Goal: Check status

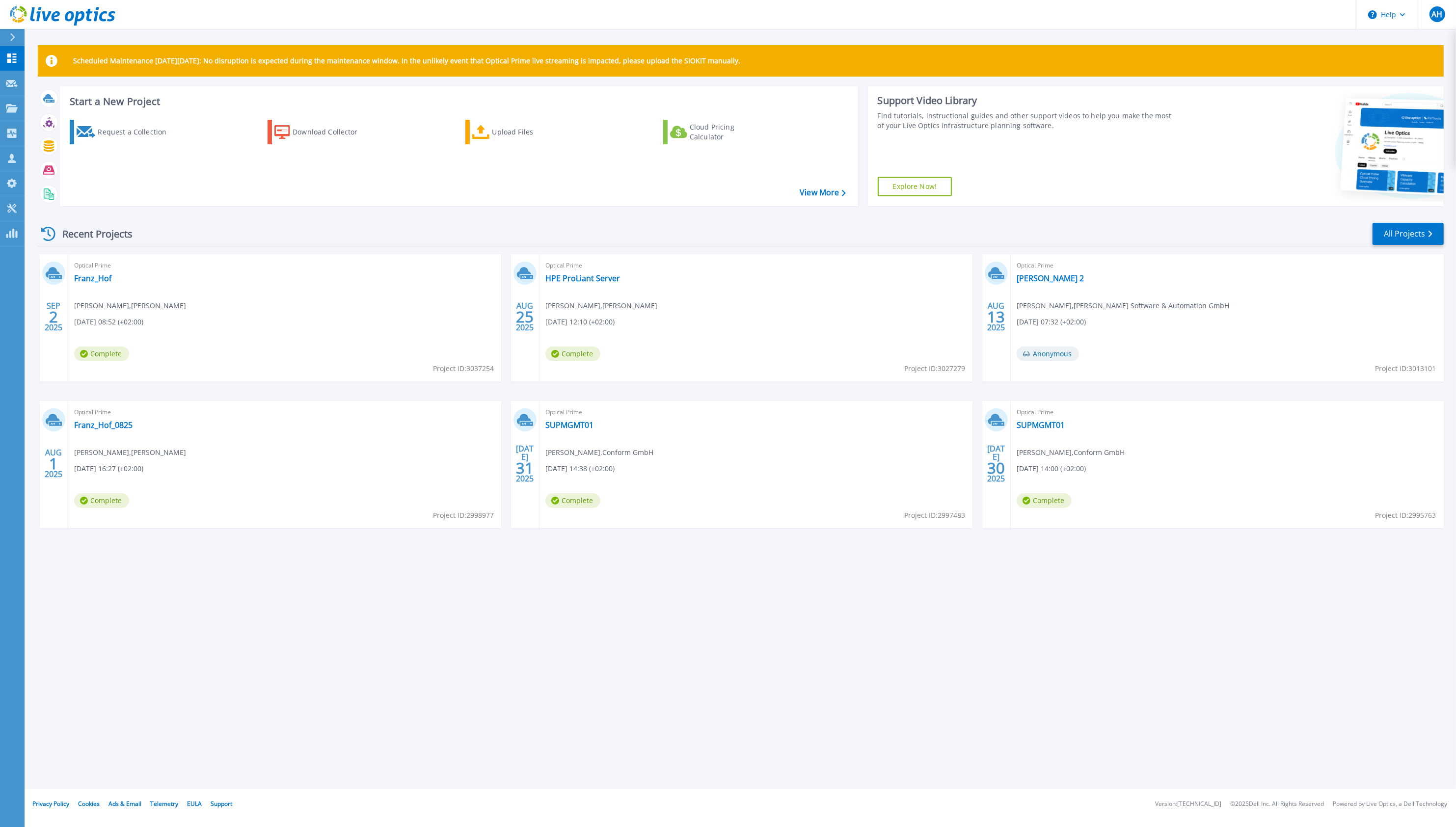
drag, startPoint x: 297, startPoint y: 743, endPoint x: 285, endPoint y: 713, distance: 32.3
click at [296, 743] on div "Scheduled Maintenance on Monday 22nd September: No disruption is expected durin…" at bounding box center [740, 395] width 1432 height 790
click at [1401, 237] on link "All Projects" at bounding box center [1408, 233] width 71 height 22
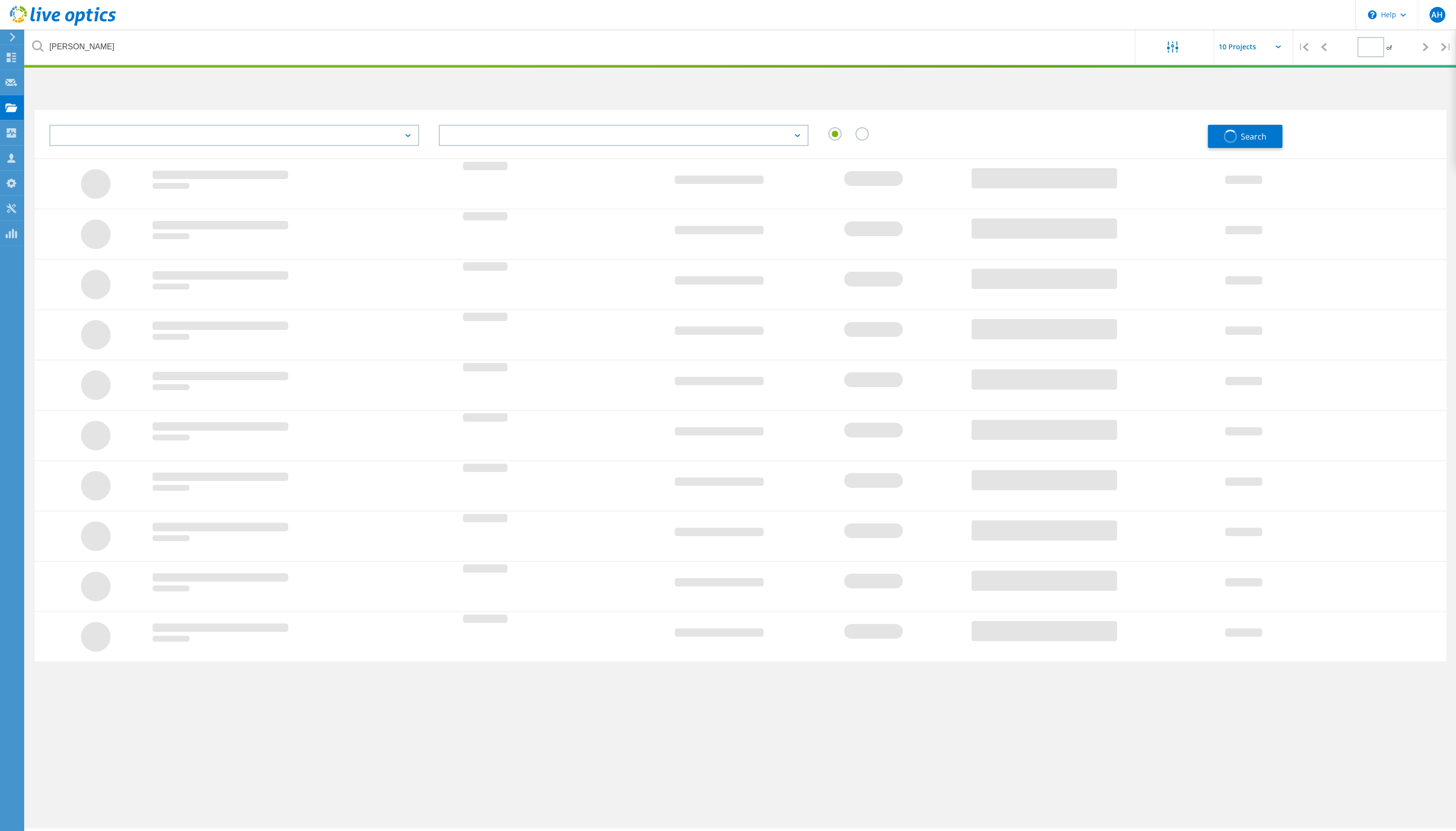
type input "1"
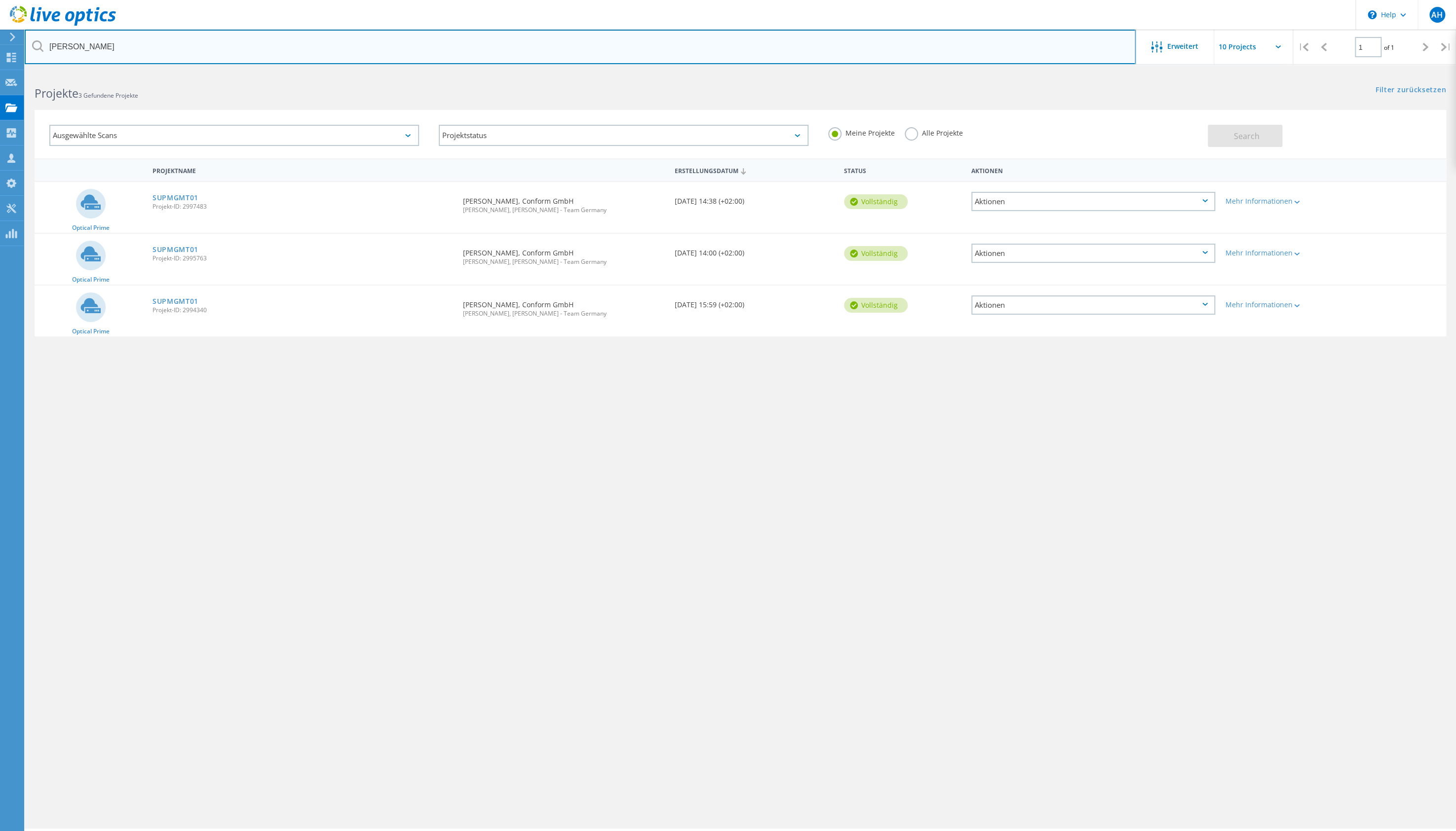
click at [148, 53] on input "[PERSON_NAME]" at bounding box center [580, 47] width 1111 height 35
type input "hfb"
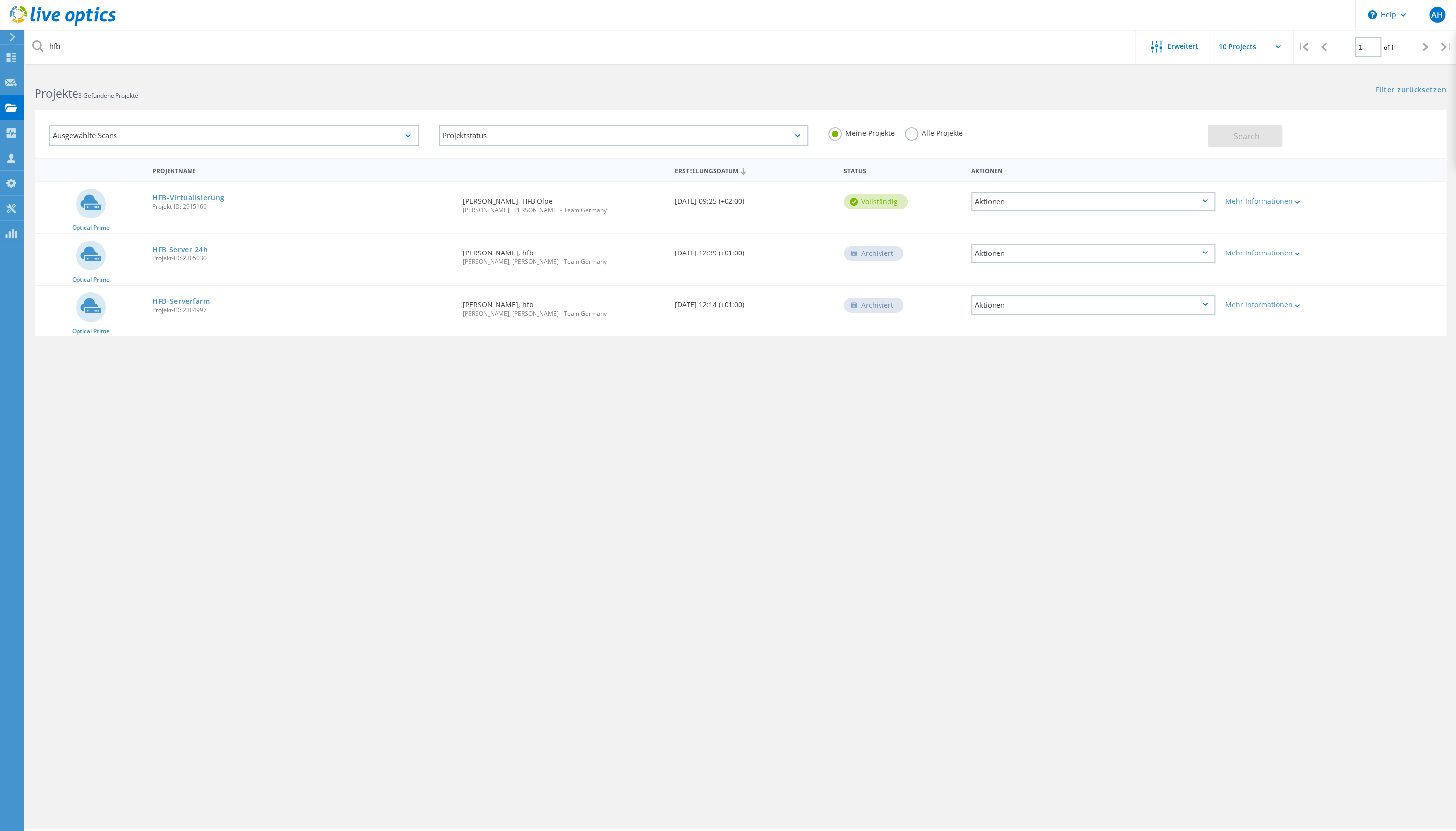
click at [210, 194] on link "HFB-Virtualisierung" at bounding box center [188, 198] width 72 height 7
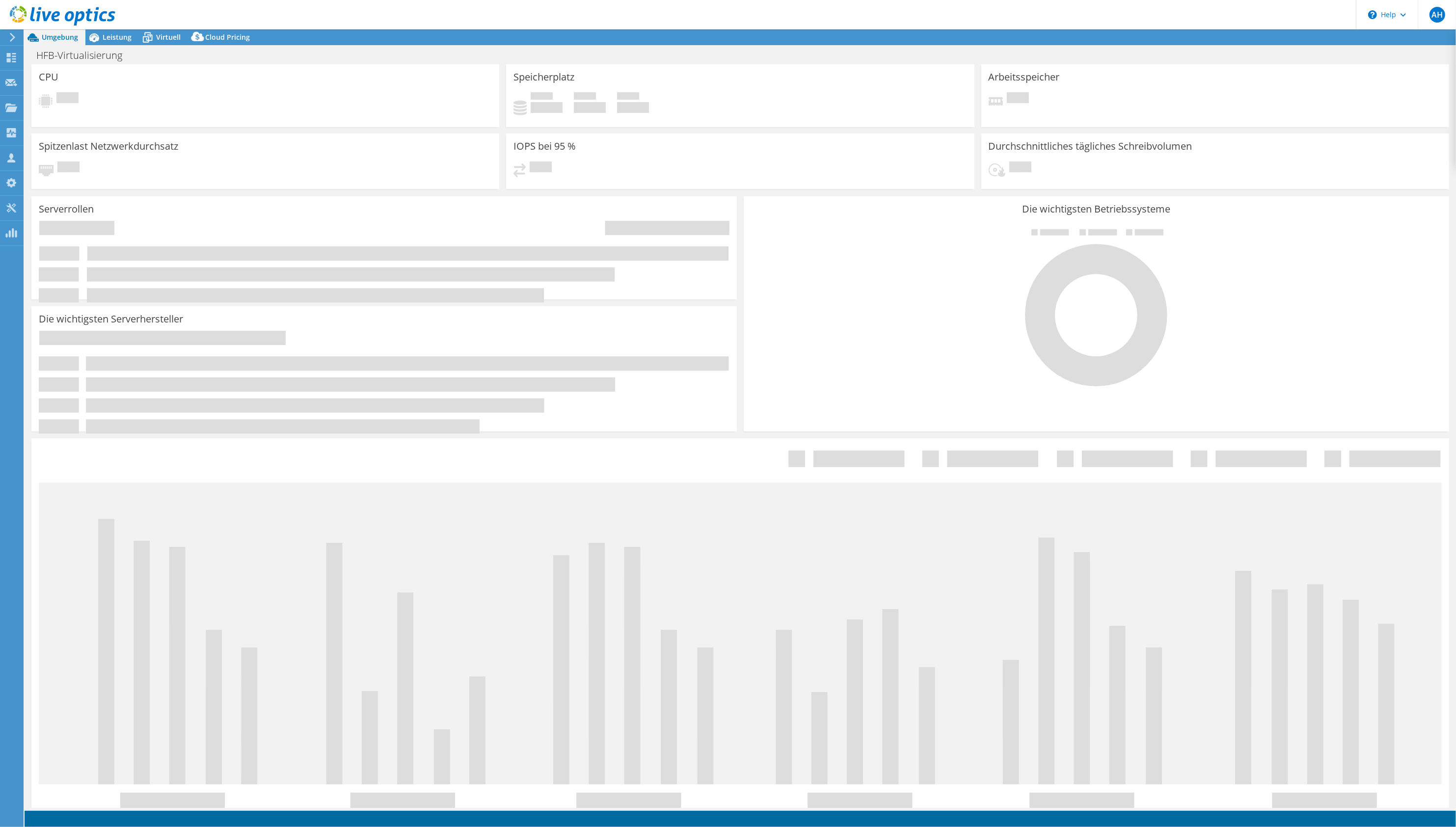
select select "EUFrankfurt"
select select "USD"
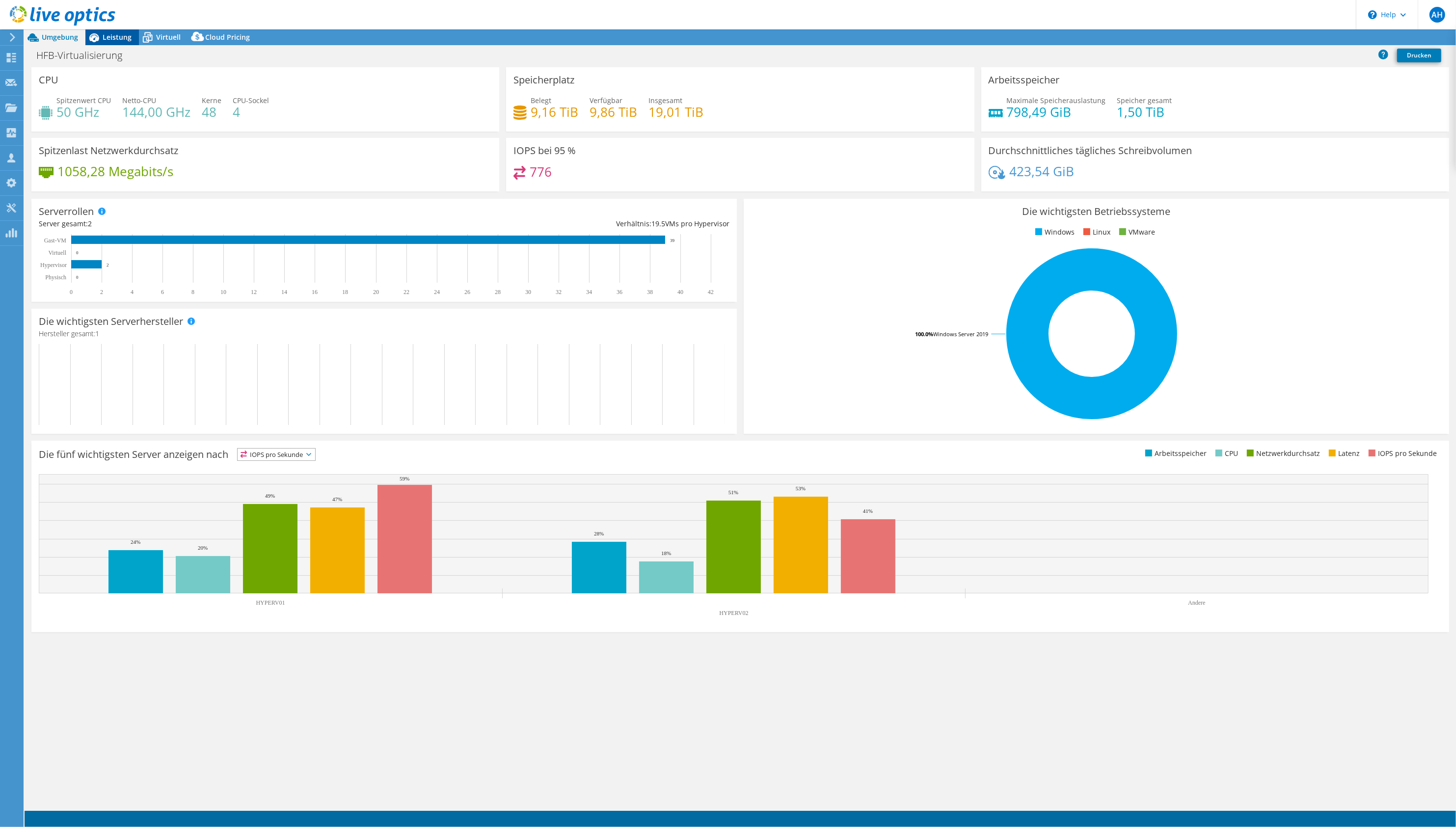
click at [115, 39] on span "Leistung" at bounding box center [117, 37] width 29 height 10
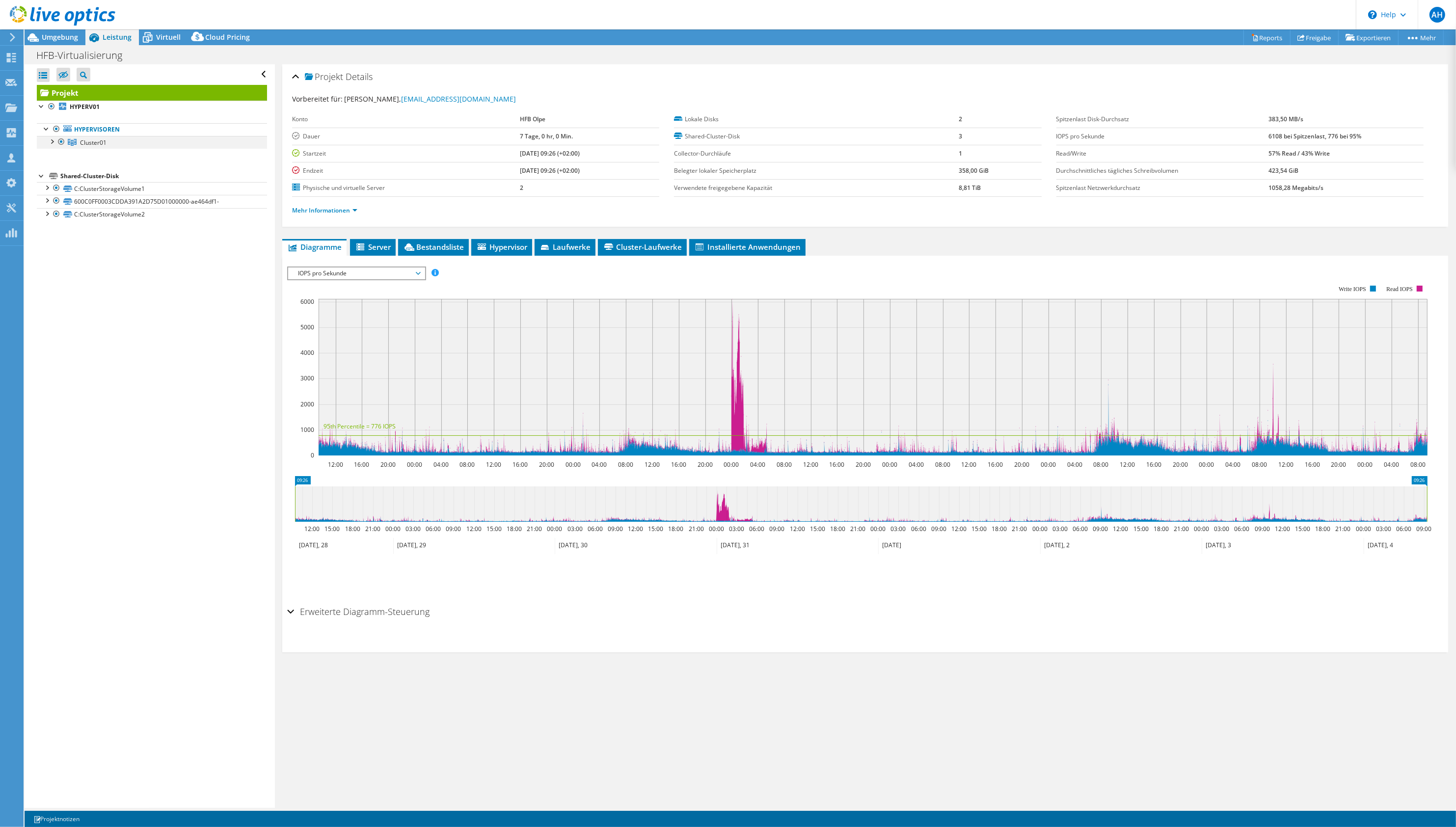
drag, startPoint x: 49, startPoint y: 140, endPoint x: 49, endPoint y: 146, distance: 6.0
click at [50, 140] on div at bounding box center [51, 141] width 10 height 10
drag, startPoint x: 103, startPoint y: 151, endPoint x: 216, endPoint y: 197, distance: 122.0
click at [103, 151] on link "HYPERV01" at bounding box center [151, 155] width 230 height 13
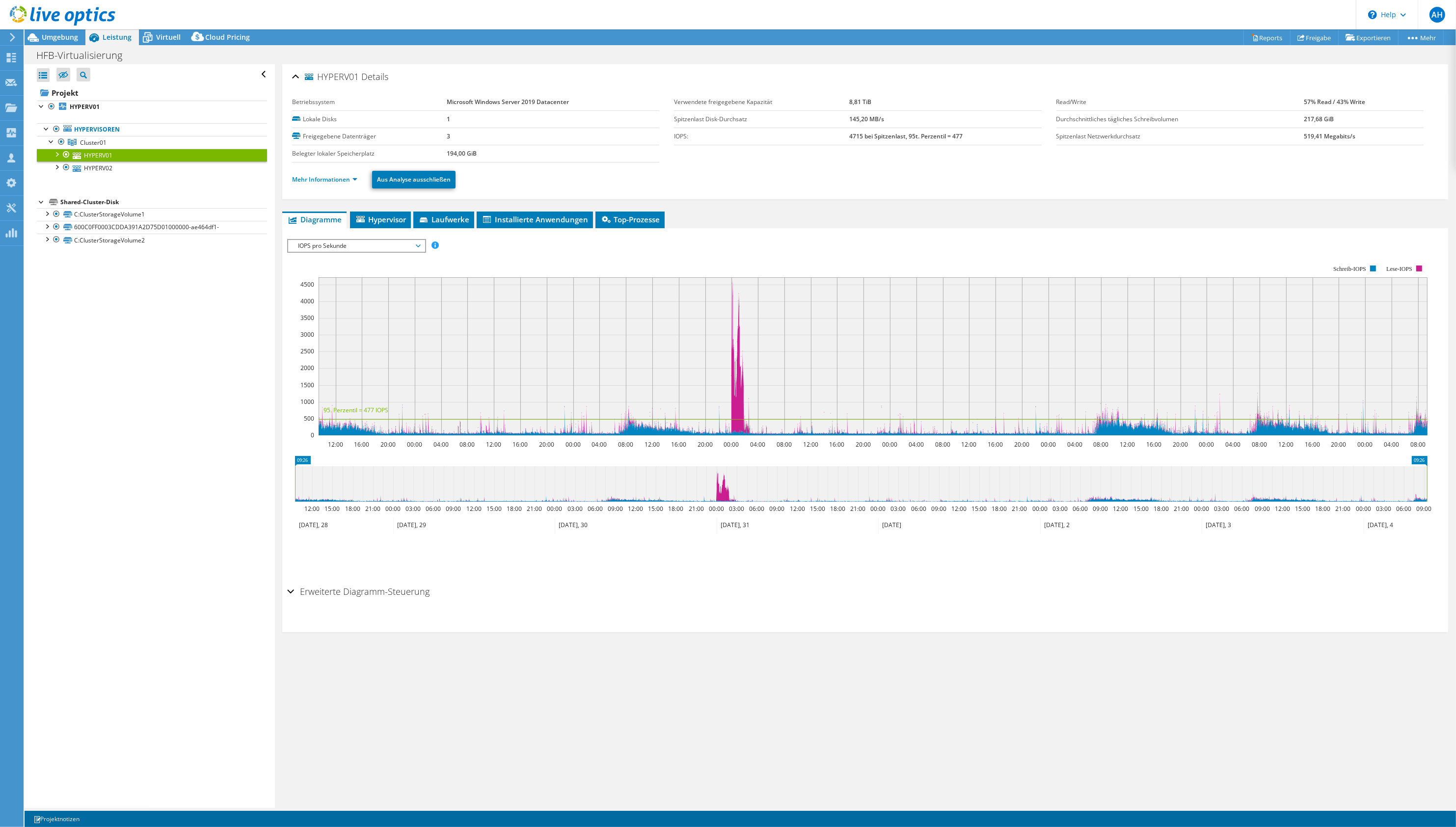
click at [175, 401] on div "Alle öffnen Alle schließen Ausgeschlossene Knoten verbergen Projektbaumfilter" at bounding box center [149, 436] width 250 height 744
drag, startPoint x: 57, startPoint y: 153, endPoint x: 58, endPoint y: 158, distance: 5.1
click at [57, 153] on div at bounding box center [56, 153] width 10 height 10
click at [56, 230] on div at bounding box center [56, 231] width 10 height 10
